Goal: Obtain resource: Download file/media

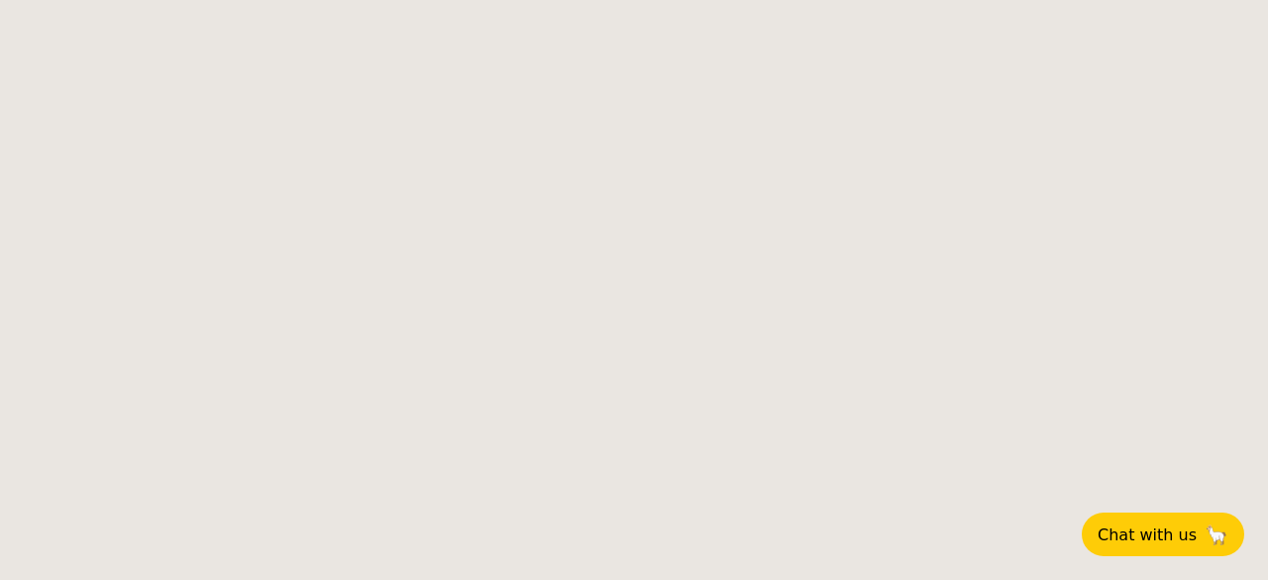
select select
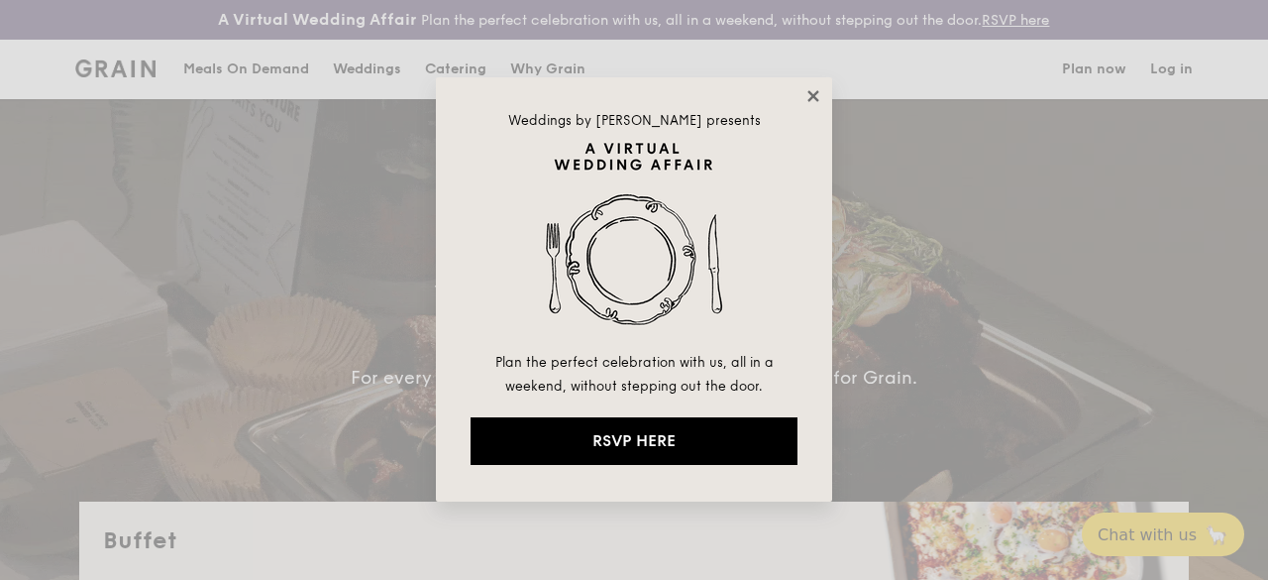
click at [810, 94] on icon at bounding box center [813, 95] width 11 height 11
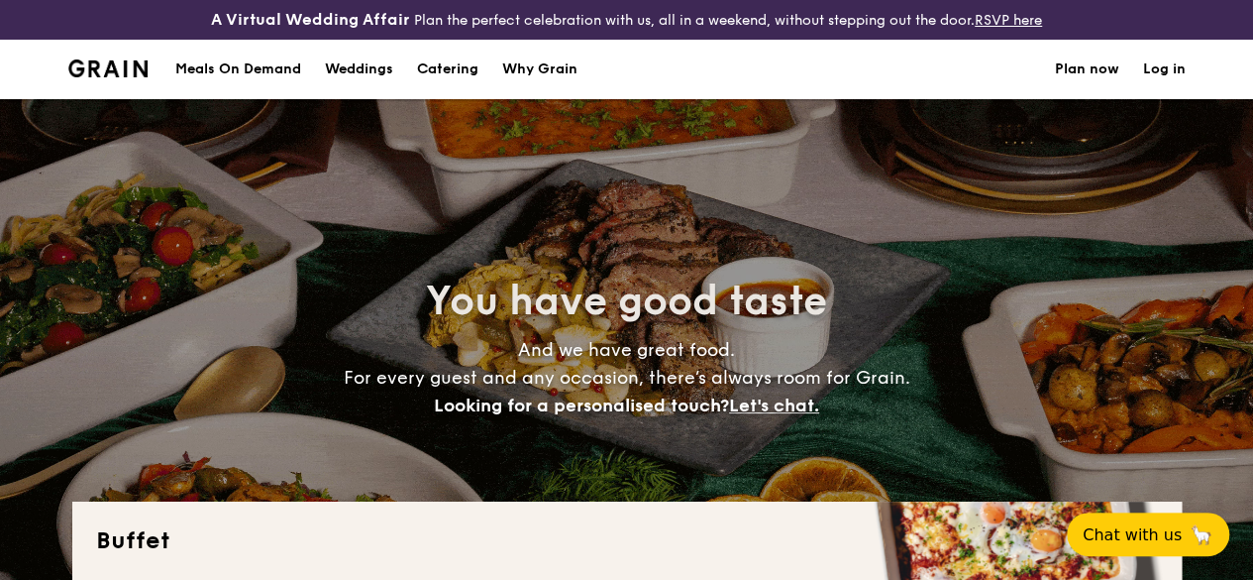
click at [461, 85] on h1 "Catering" at bounding box center [447, 69] width 61 height 59
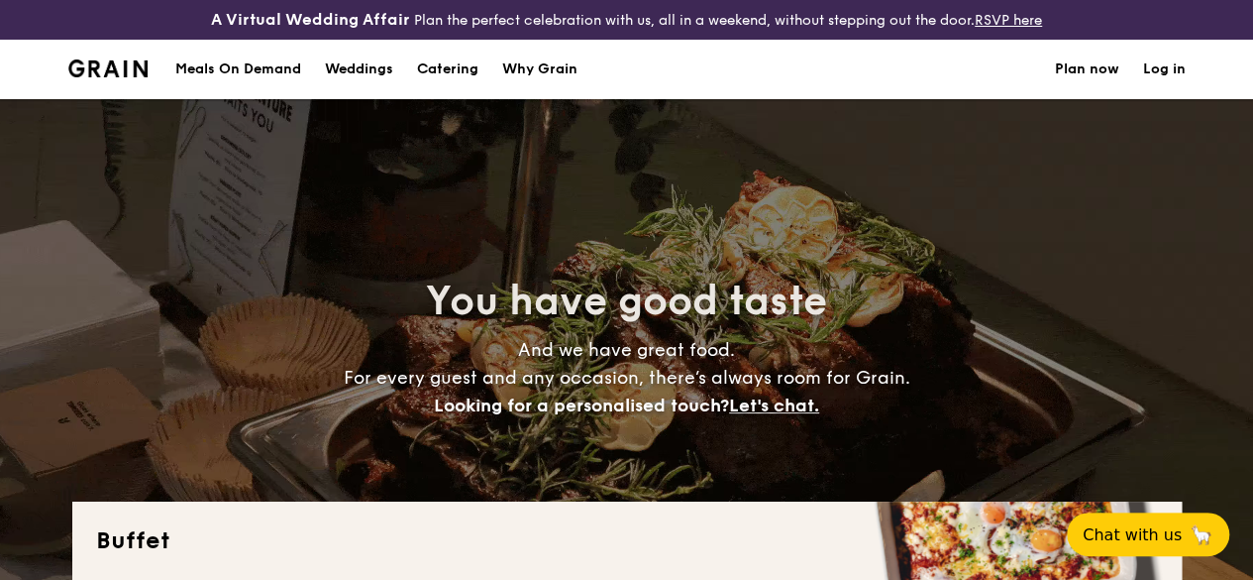
click at [251, 86] on div "Meals On Demand" at bounding box center [238, 69] width 126 height 59
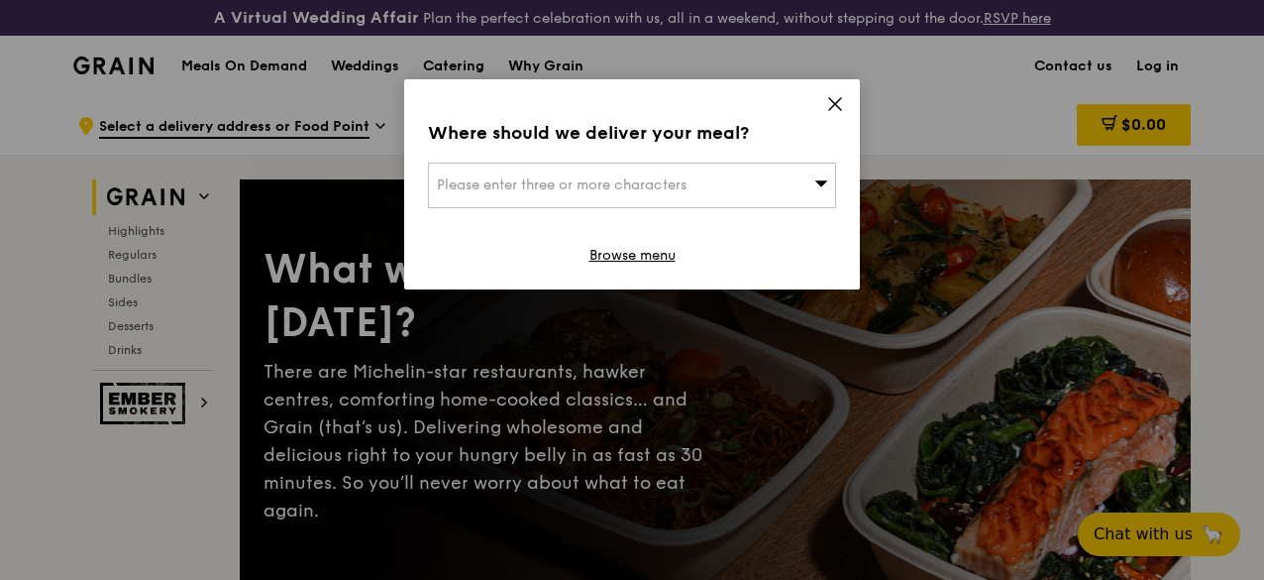
click at [832, 105] on icon at bounding box center [835, 104] width 18 height 18
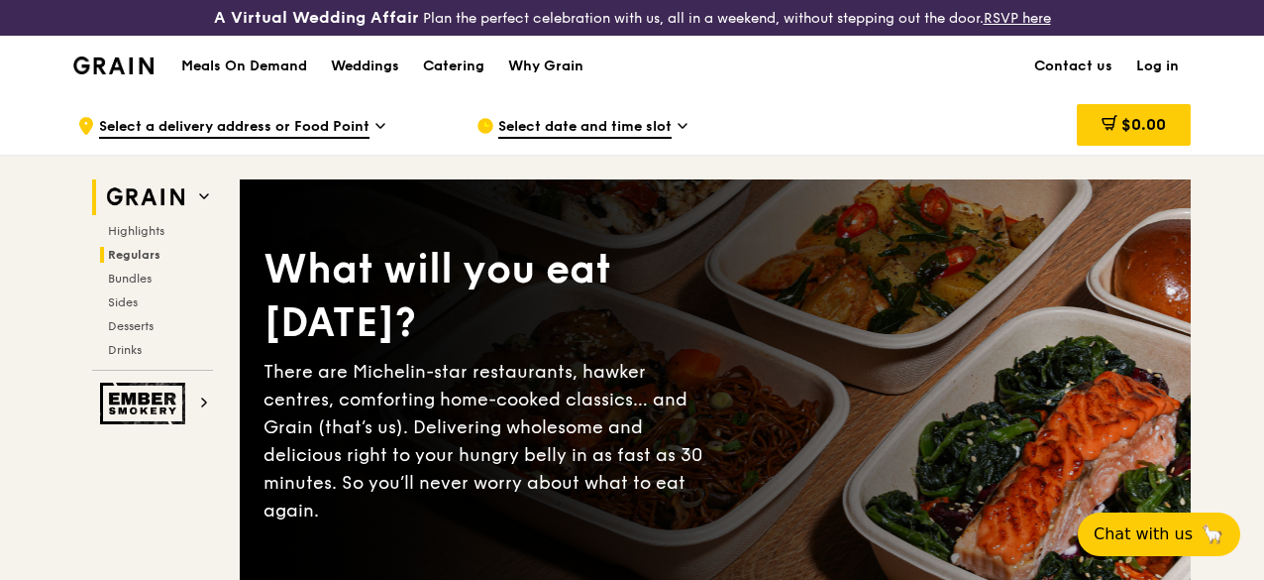
click at [152, 262] on span "Regulars" at bounding box center [134, 255] width 53 height 14
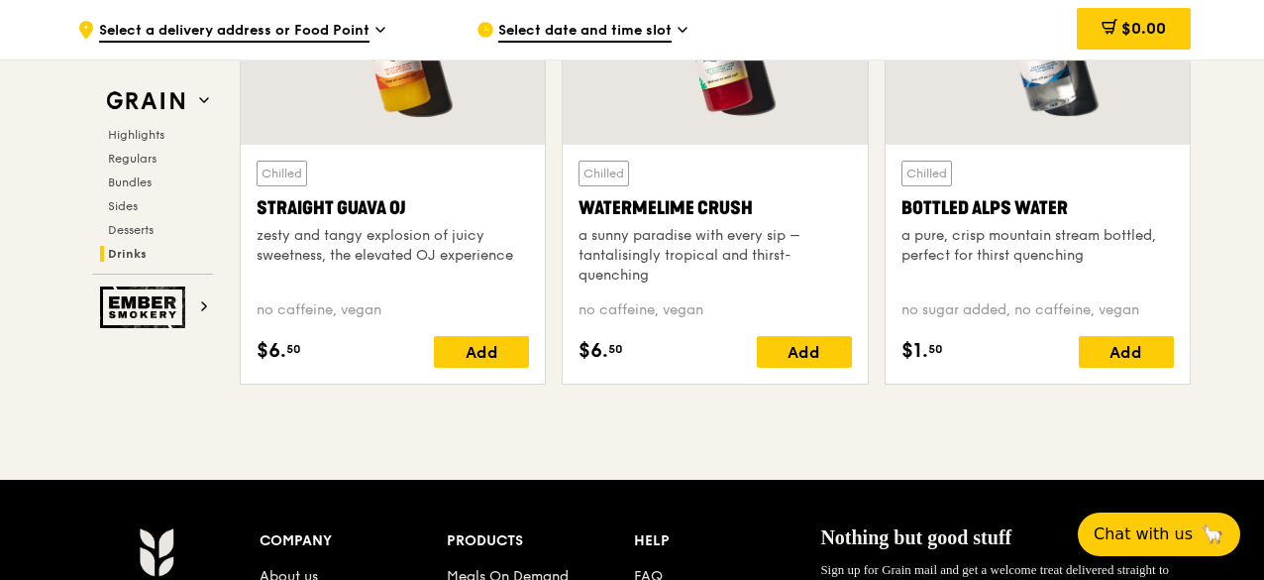
scroll to position [8069, 0]
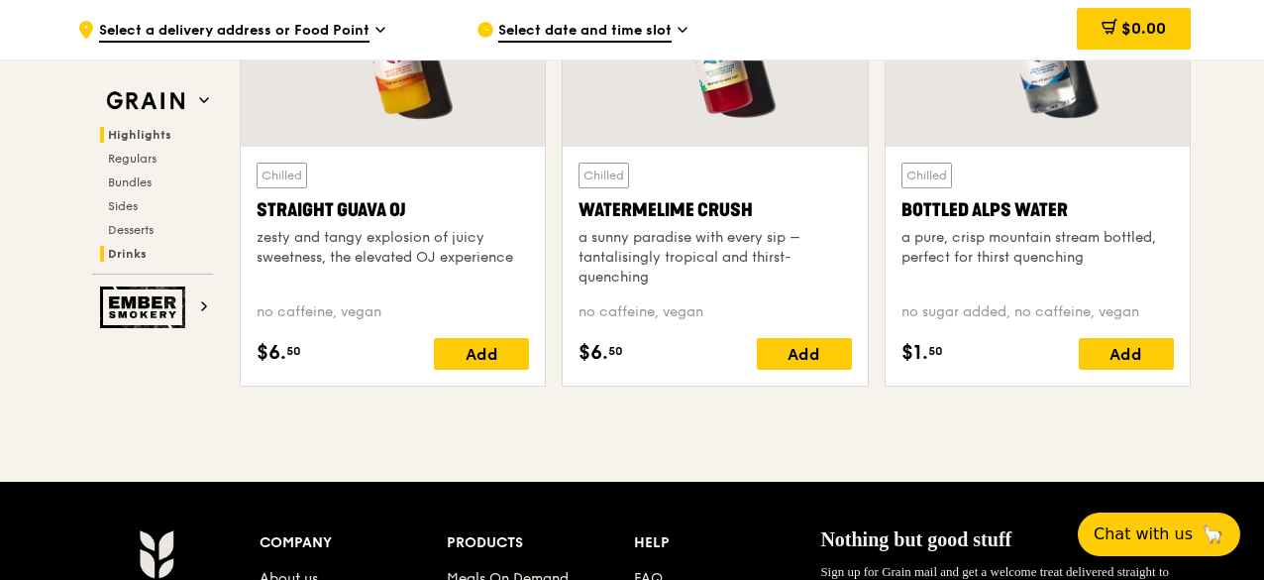
click at [149, 134] on span "Highlights" at bounding box center [139, 135] width 63 height 14
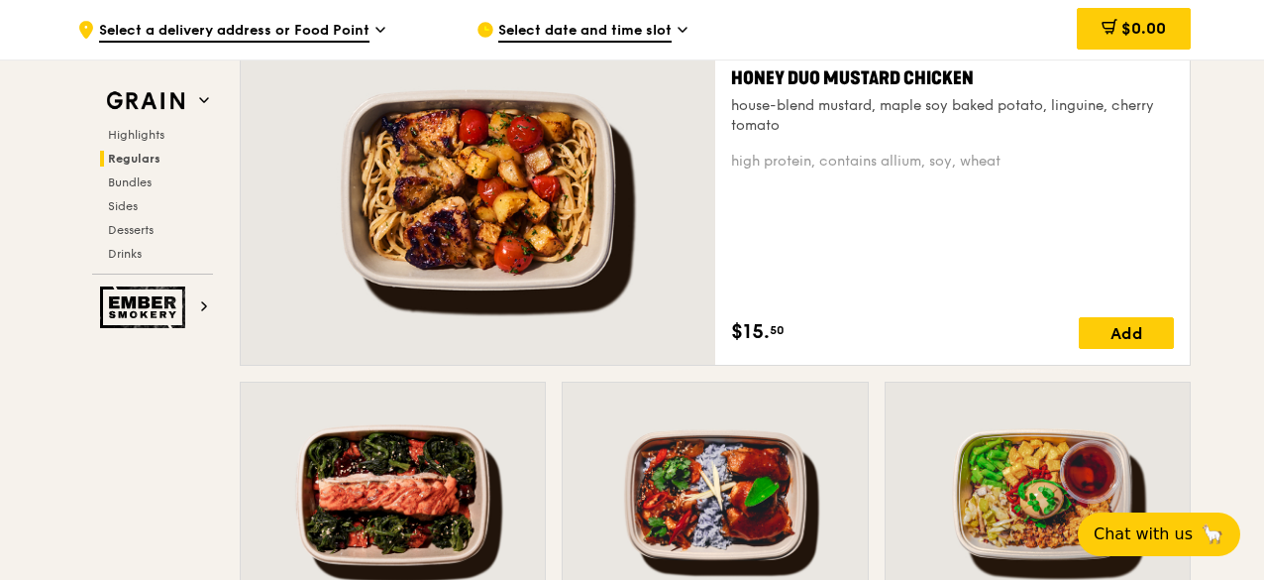
scroll to position [1602, 0]
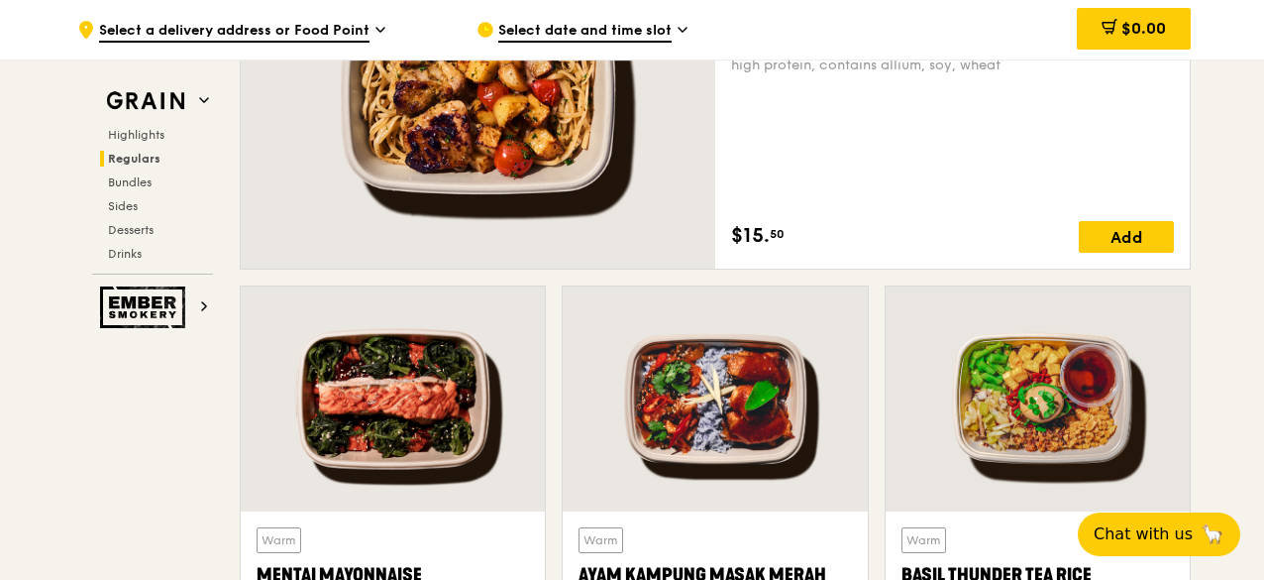
click at [541, 171] on div at bounding box center [478, 94] width 475 height 350
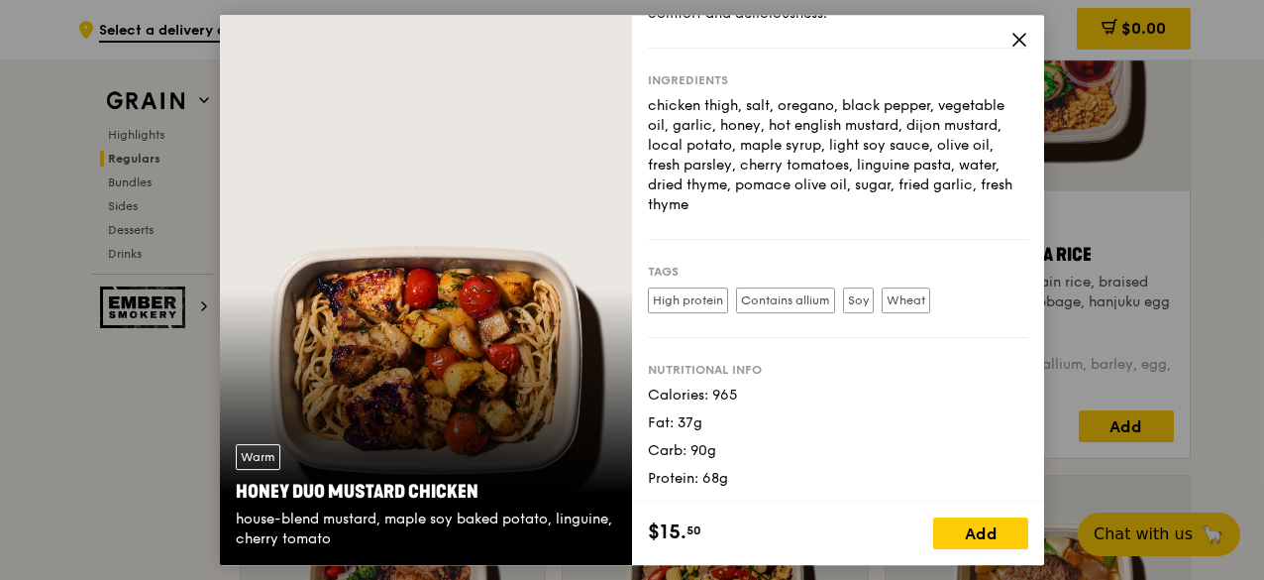
scroll to position [2098, 0]
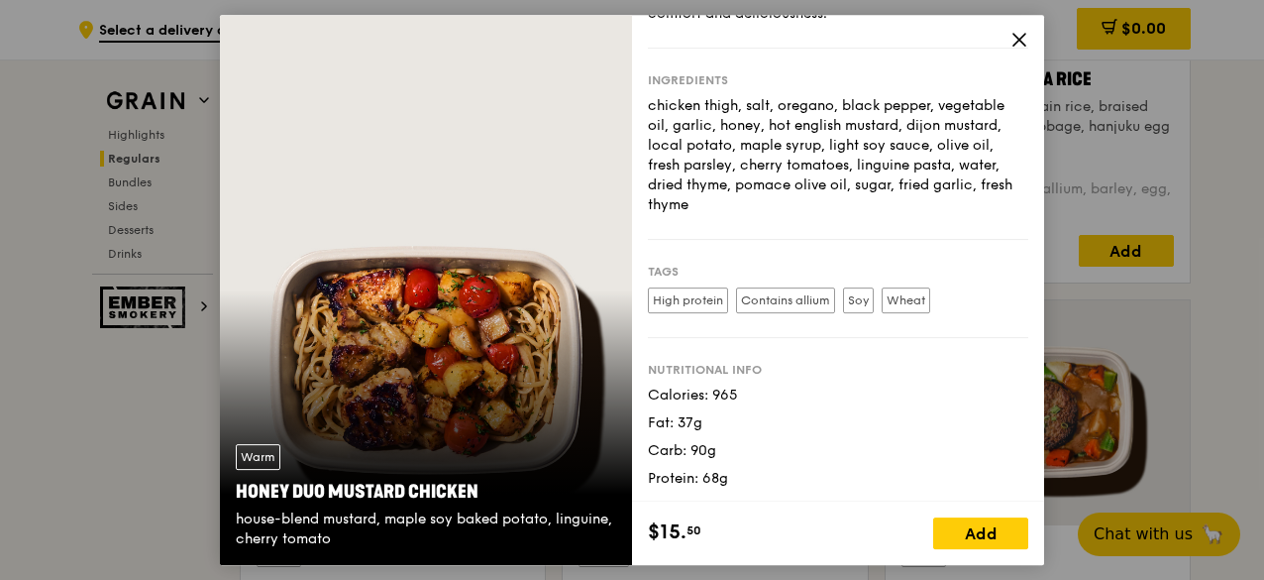
click at [1019, 43] on icon at bounding box center [1020, 40] width 18 height 18
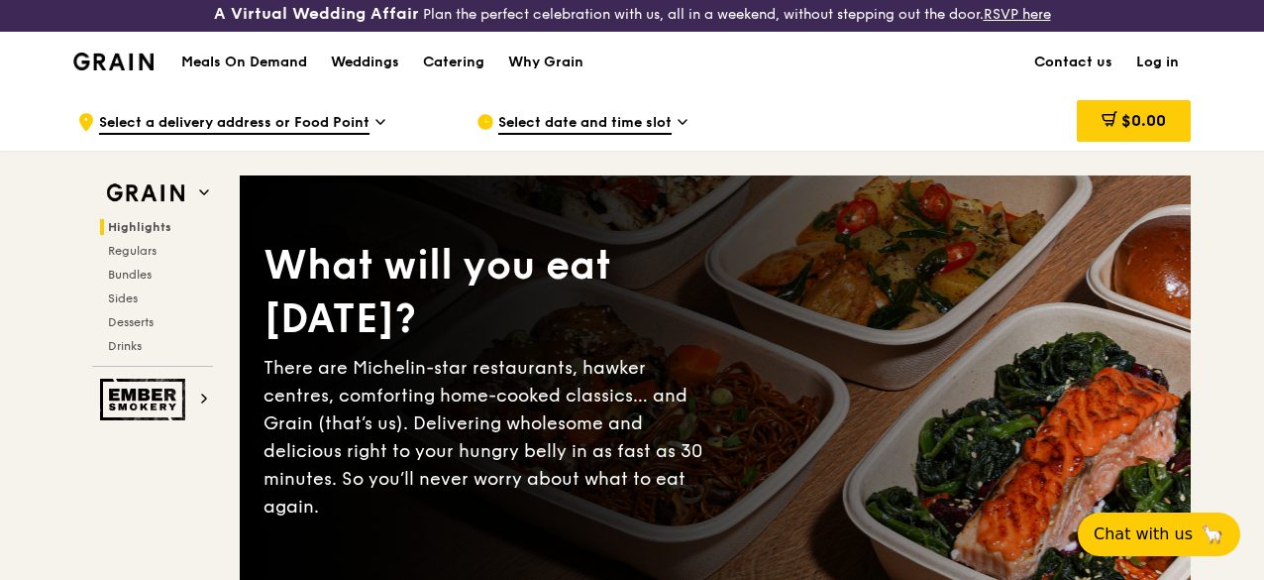
scroll to position [0, 0]
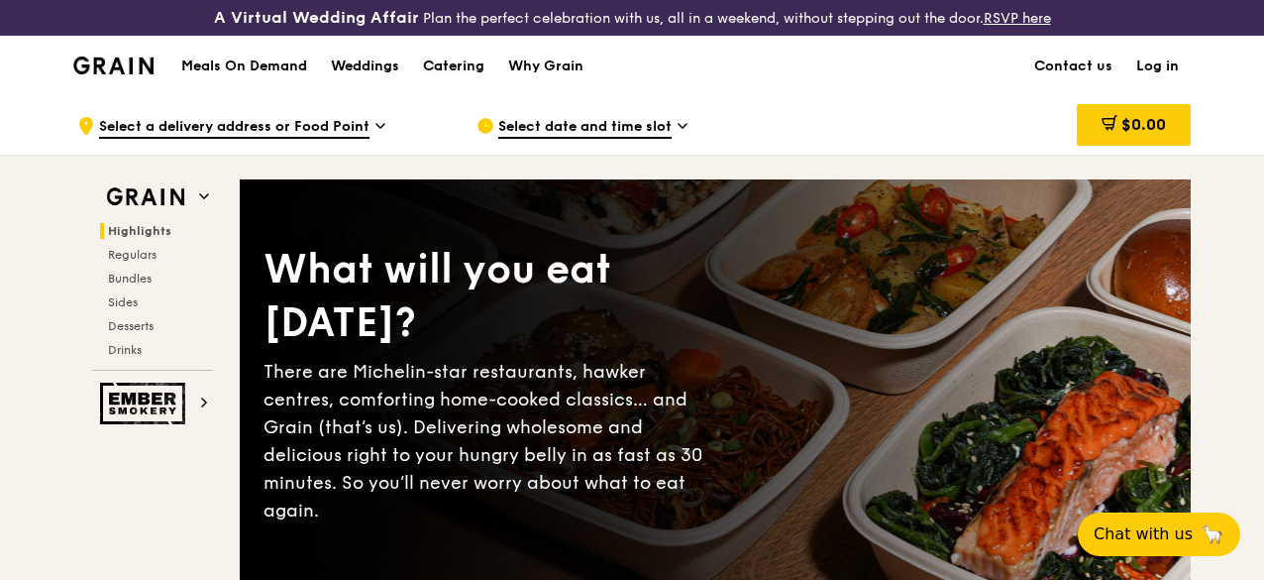
click at [460, 82] on div "Catering" at bounding box center [453, 66] width 61 height 59
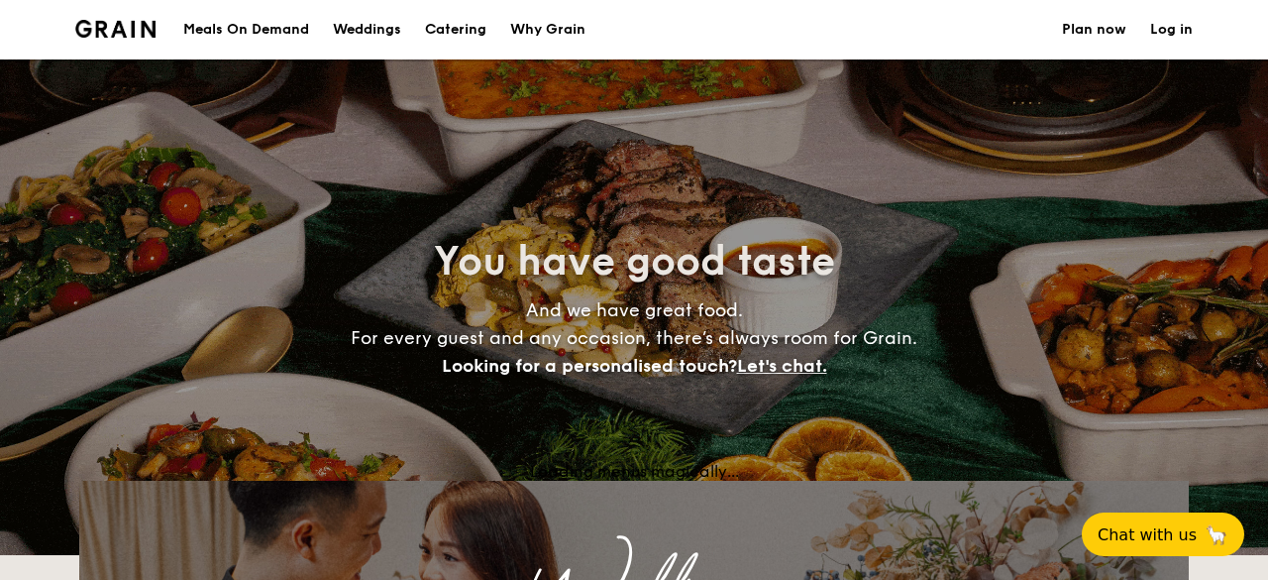
select select
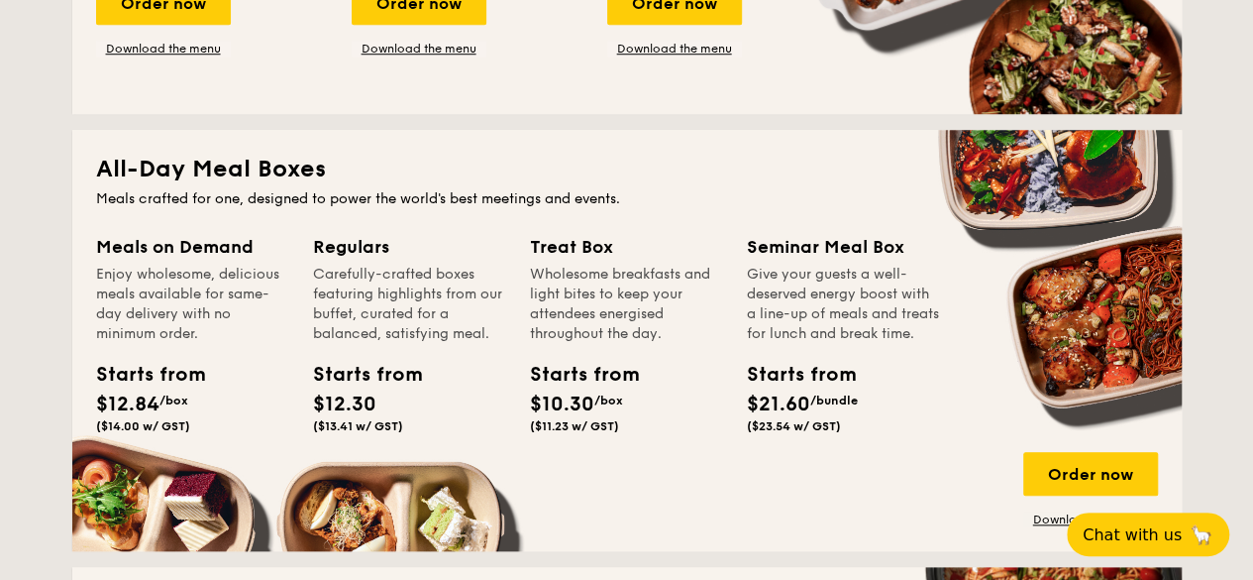
scroll to position [1007, 0]
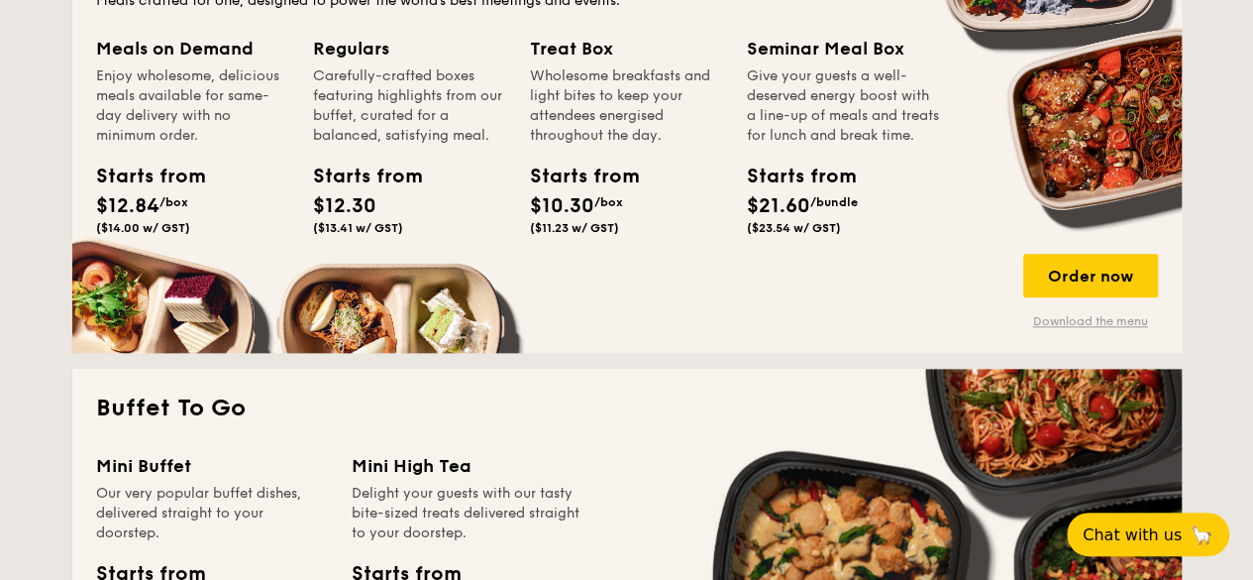
click at [1064, 329] on link "Download the menu" at bounding box center [1091, 321] width 135 height 16
